Goal: Information Seeking & Learning: Learn about a topic

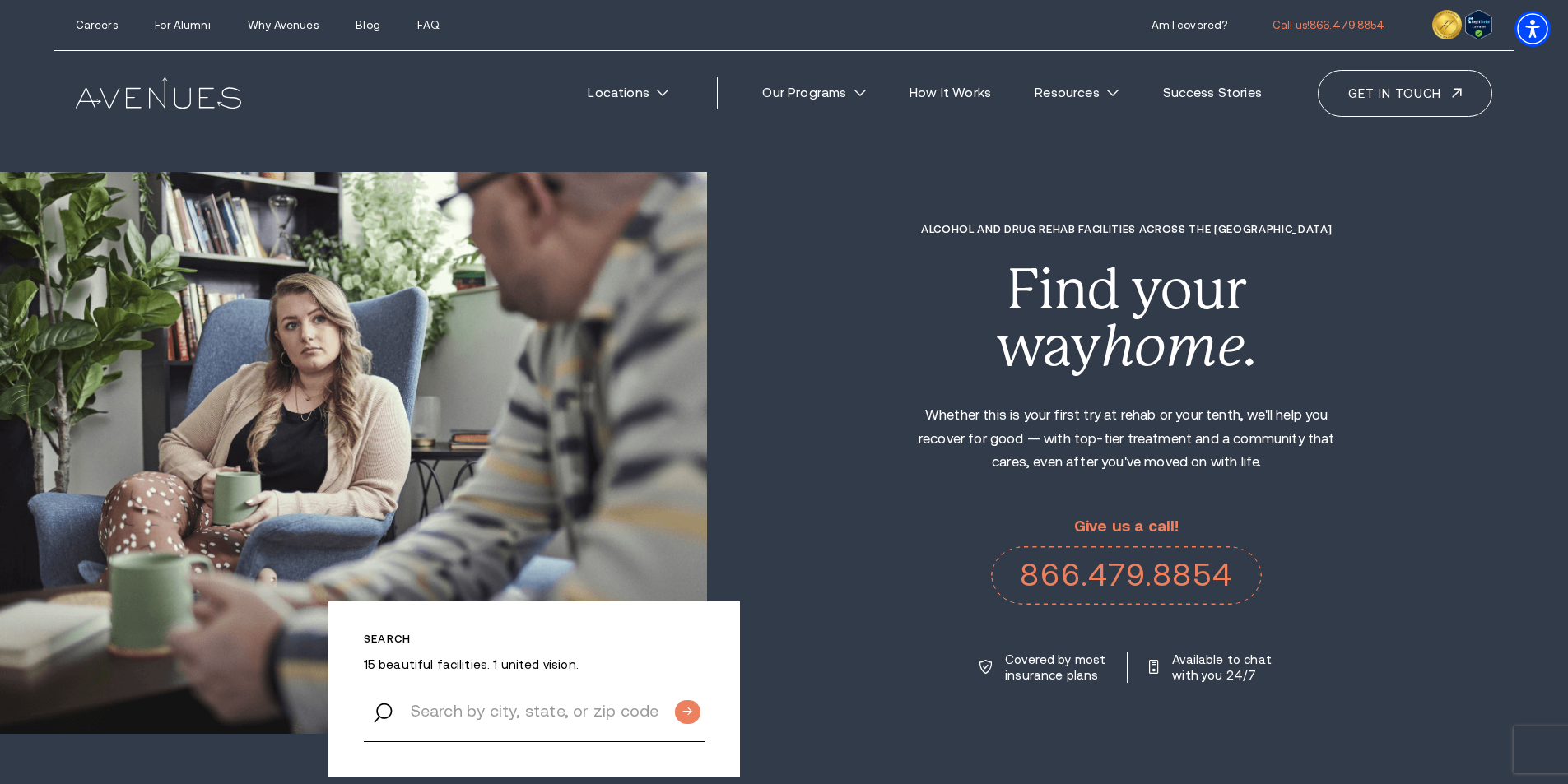
click at [179, 90] on img at bounding box center [159, 92] width 165 height 31
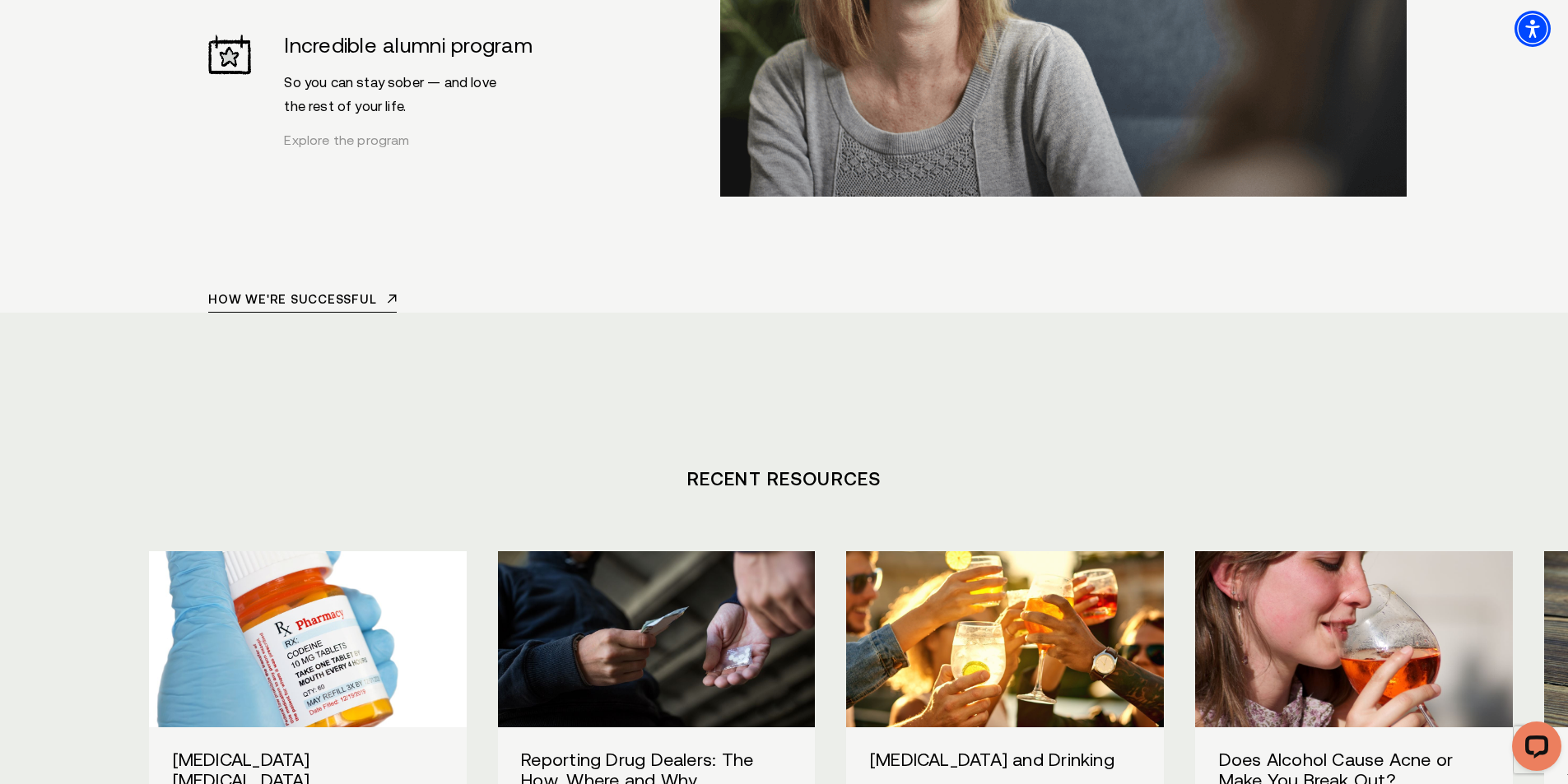
scroll to position [6909, 0]
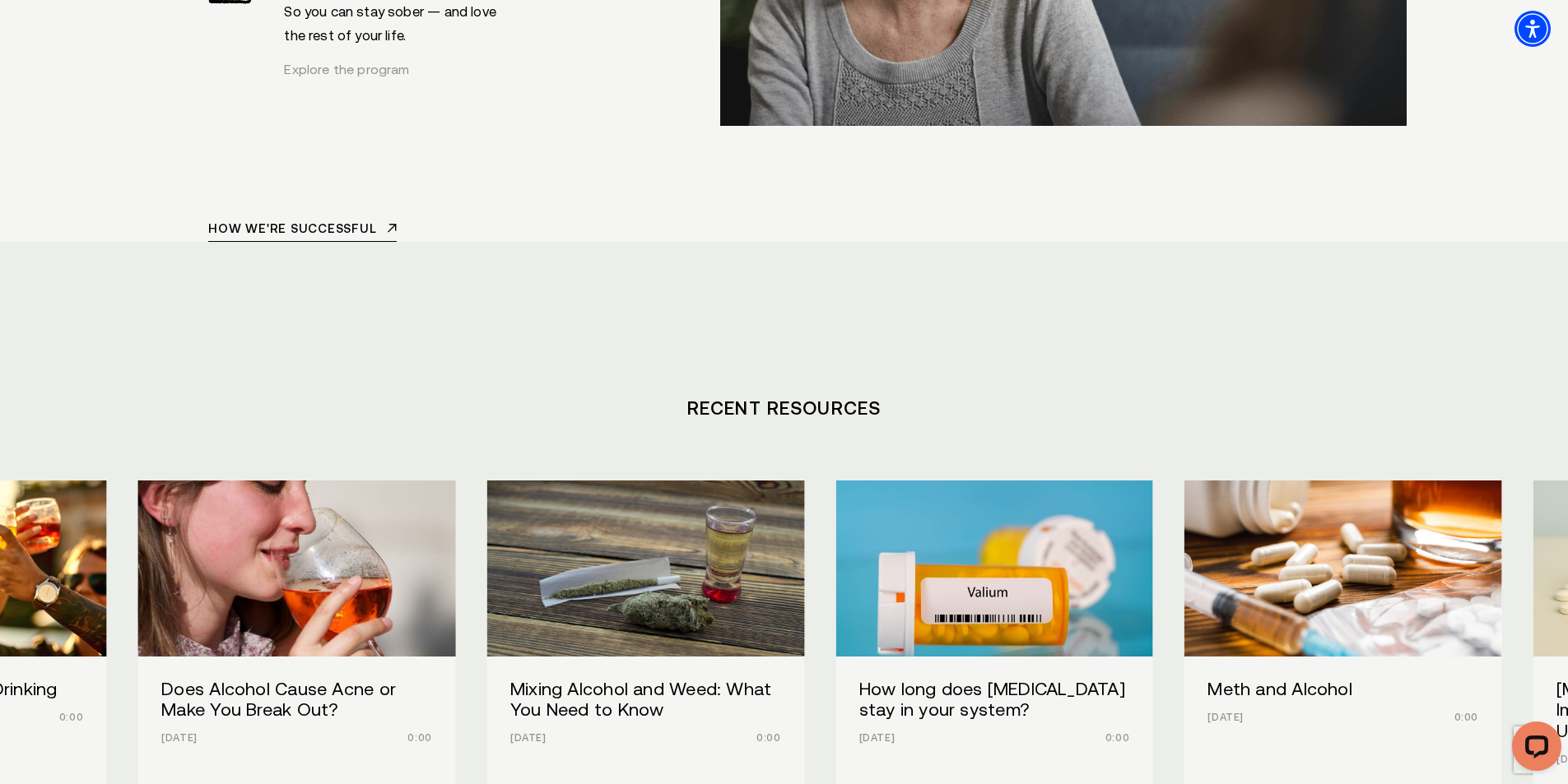
click at [366, 494] on link "Does Alcohol Cause Acne or Make You Break Out? [DATE] 0:00" at bounding box center [297, 636] width 318 height 311
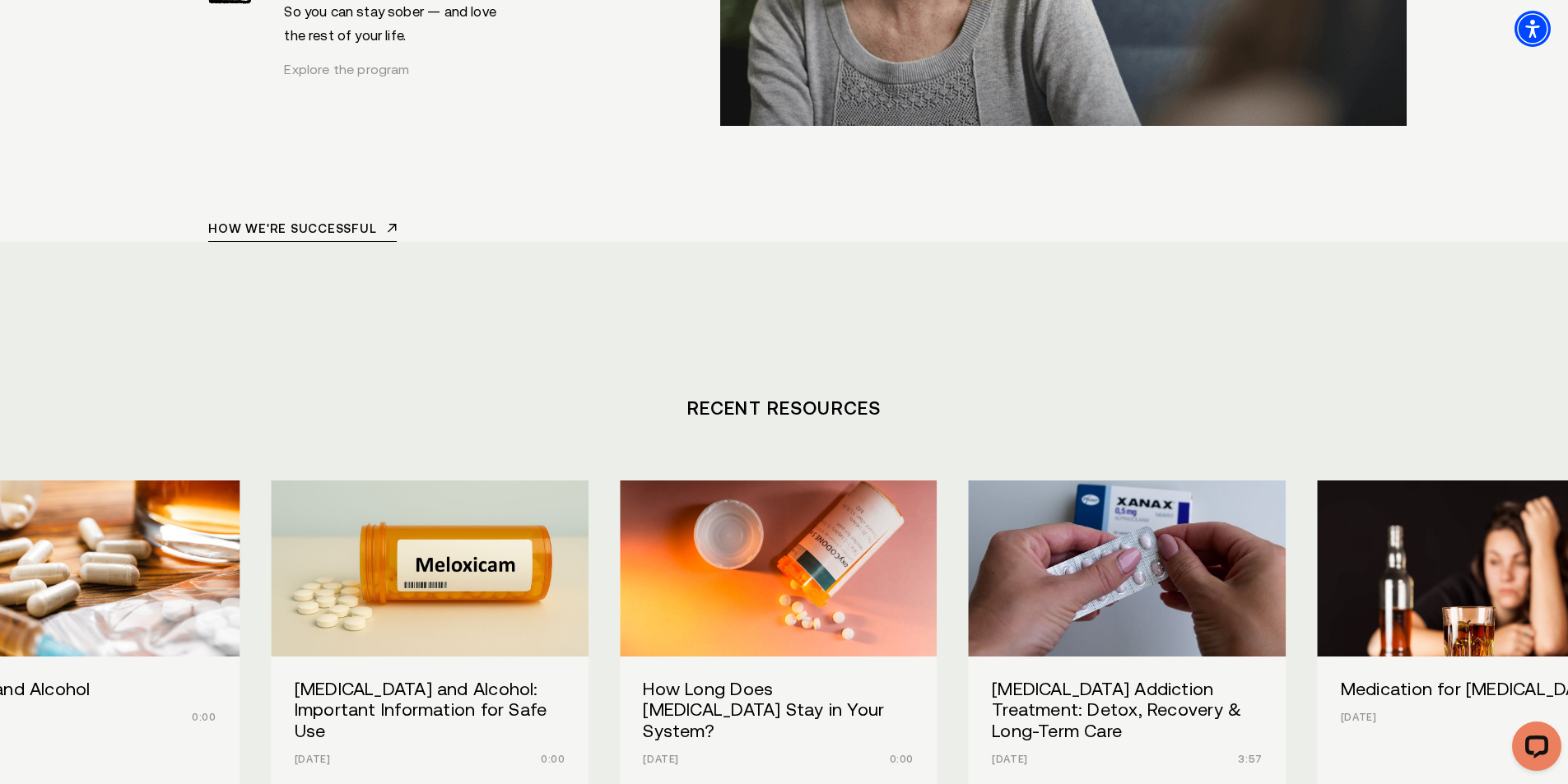
click at [0, 472] on img "/" at bounding box center [80, 569] width 349 height 193
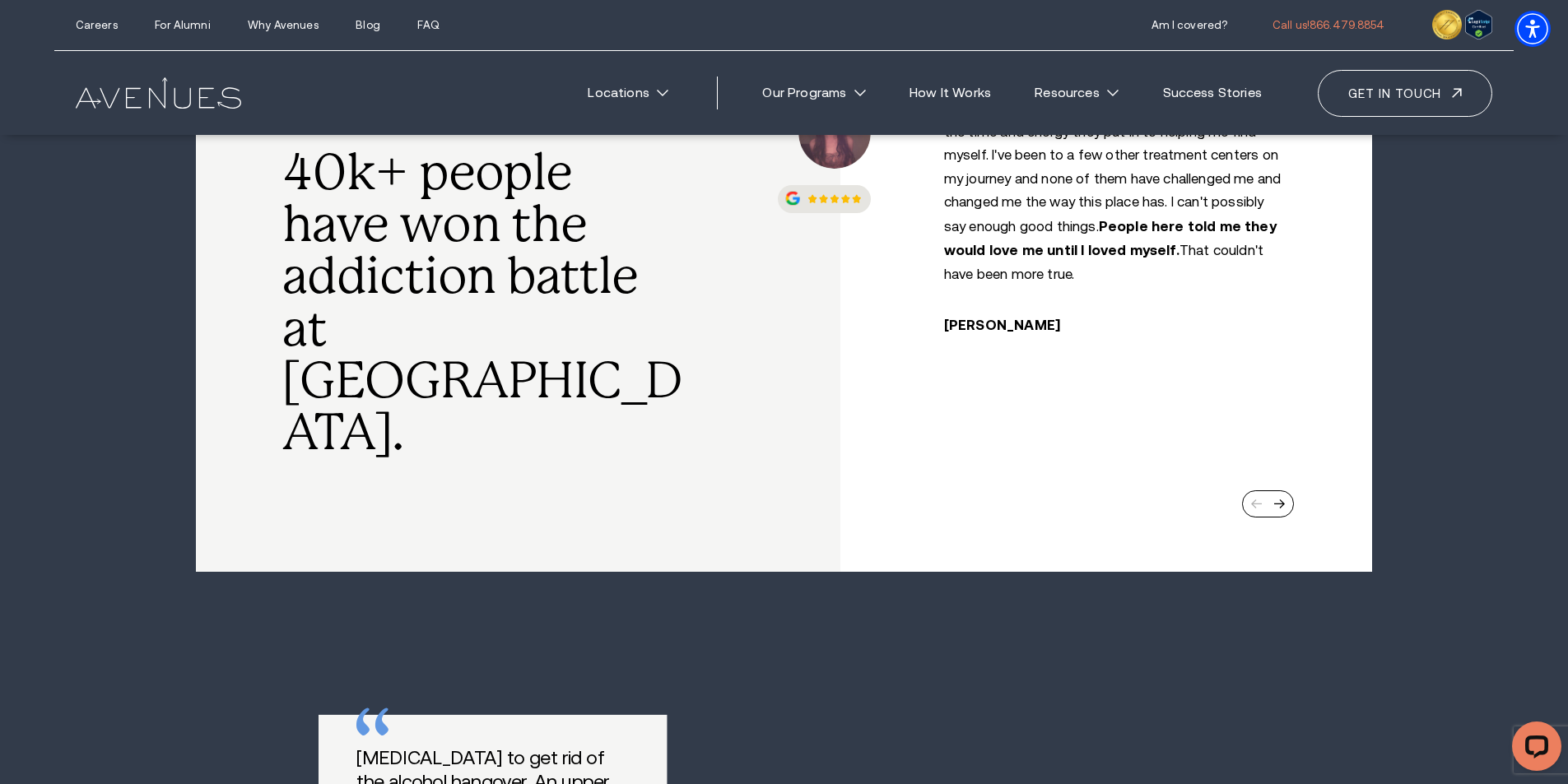
scroll to position [822, 0]
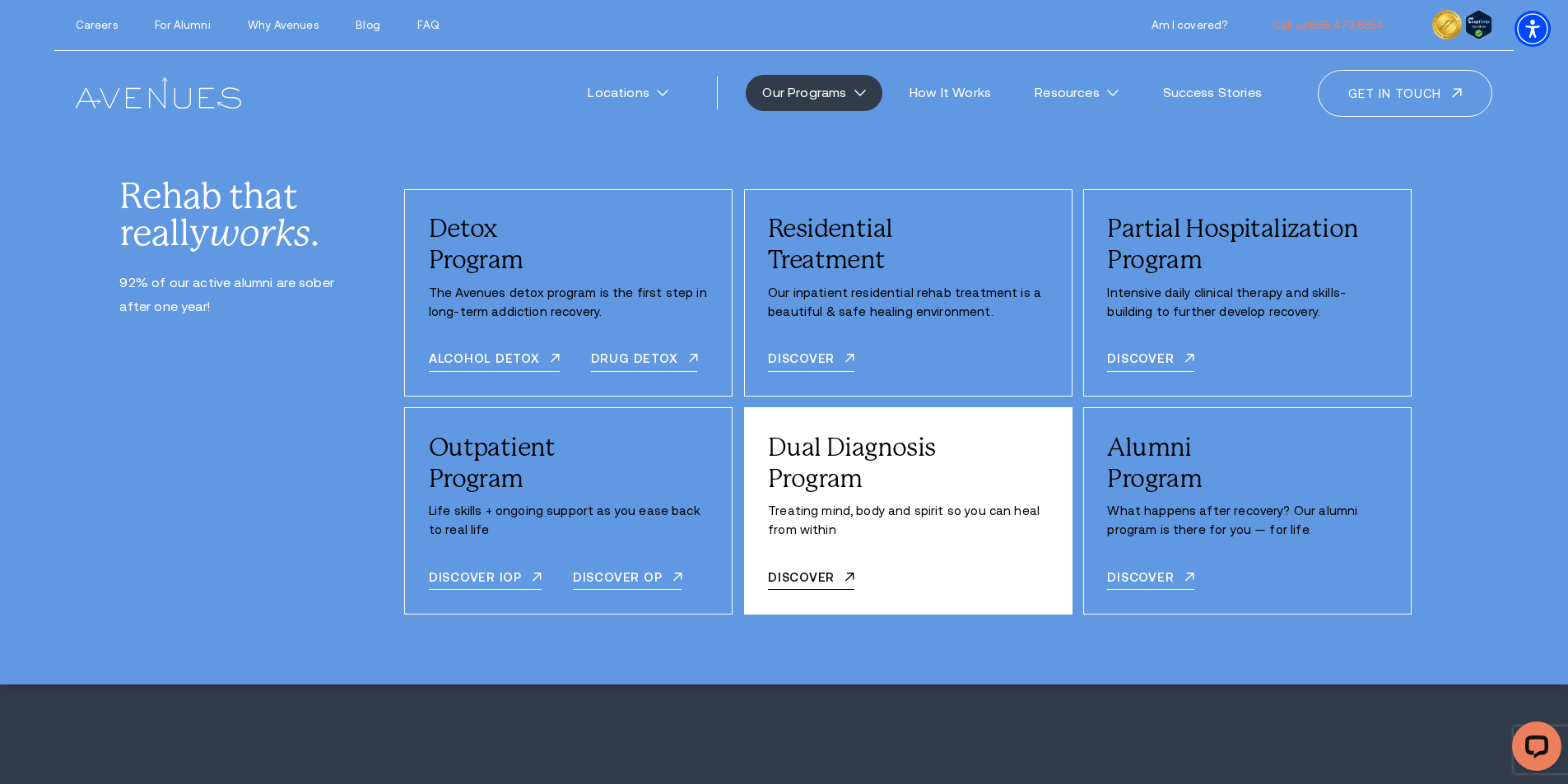
click at [829, 479] on div "Dual Diagnosis Program" at bounding box center [908, 463] width 280 height 63
